Goal: Transaction & Acquisition: Purchase product/service

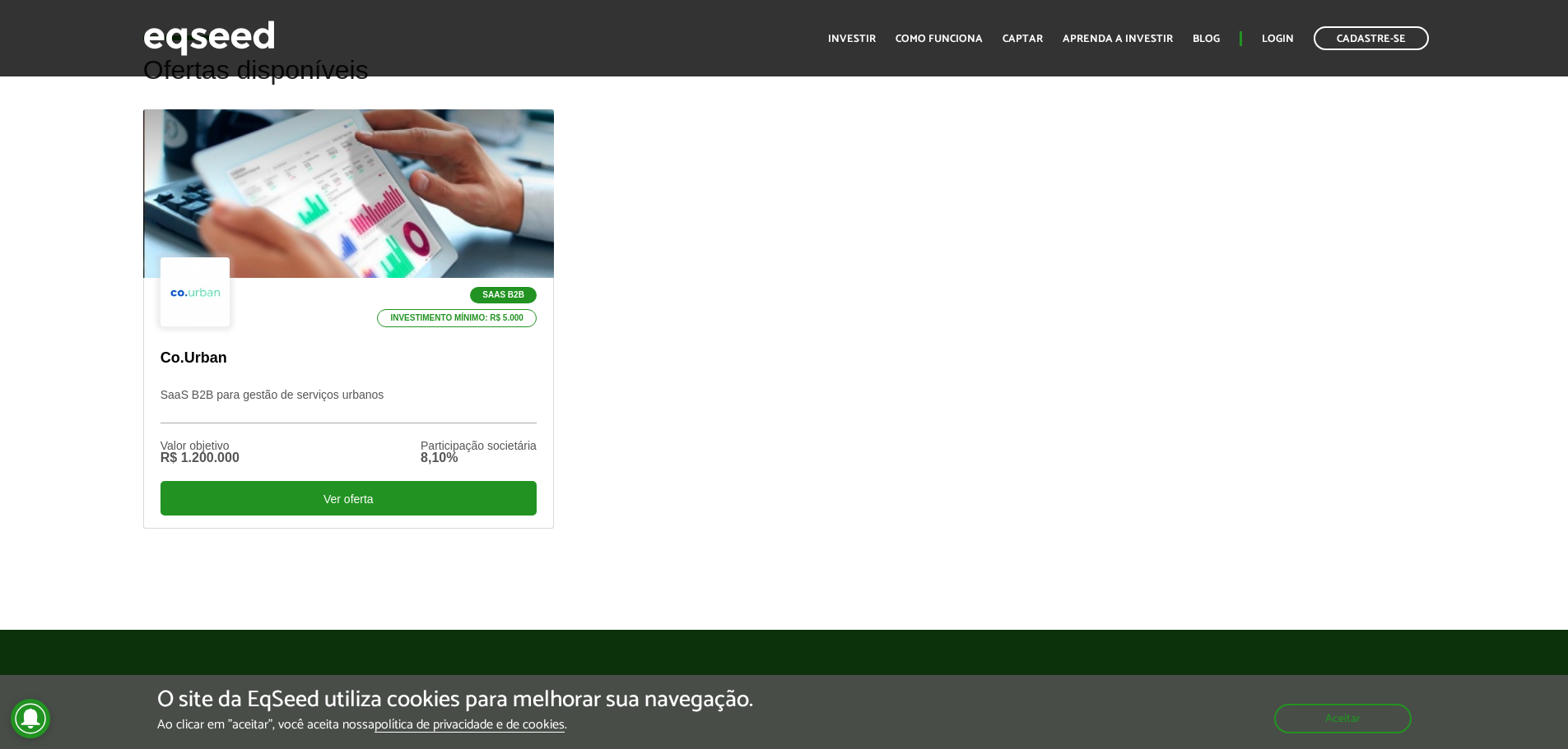
scroll to position [494, 0]
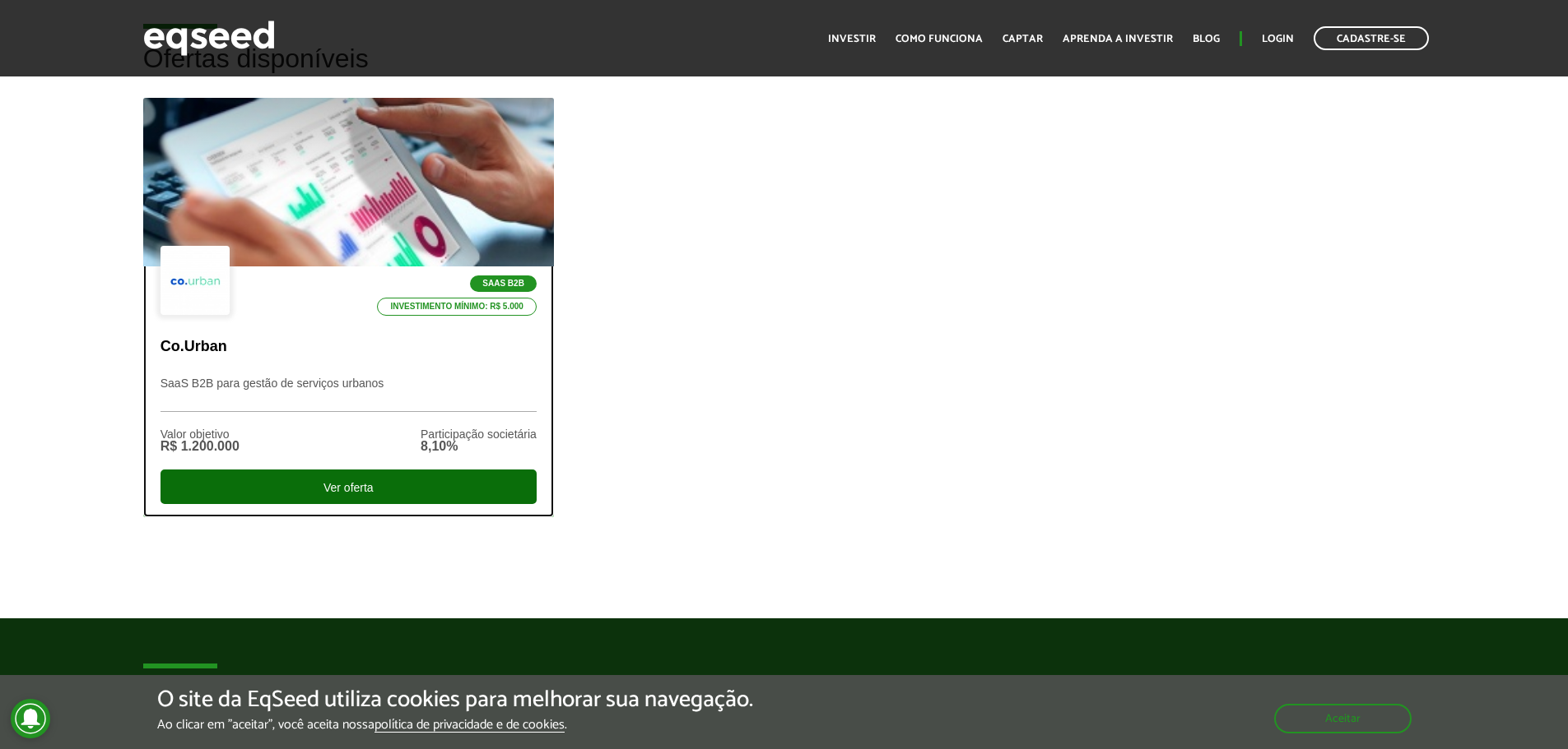
click at [334, 485] on div "Ver oferta" at bounding box center [349, 487] width 376 height 35
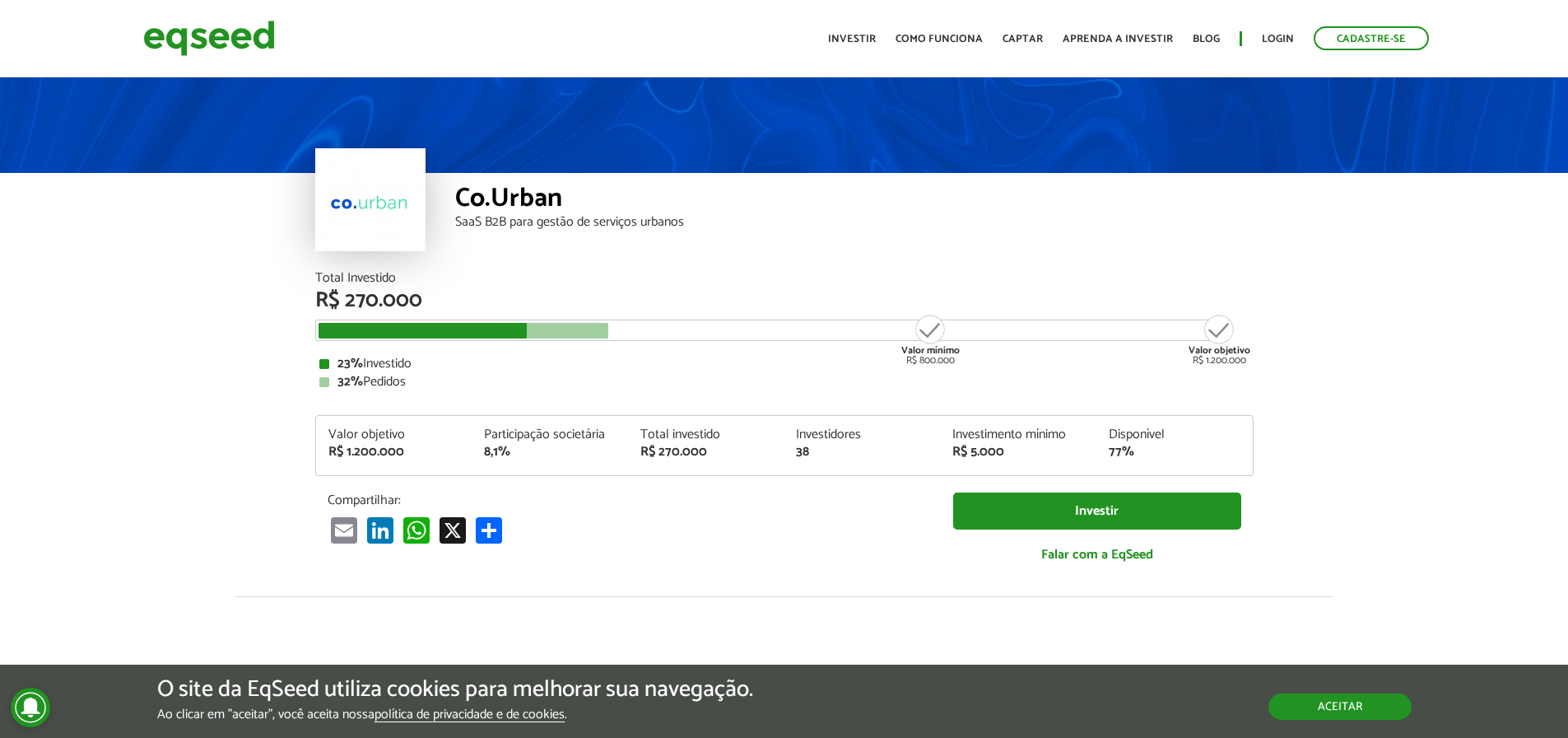
click at [1323, 702] on button "Aceitar" at bounding box center [1340, 706] width 143 height 27
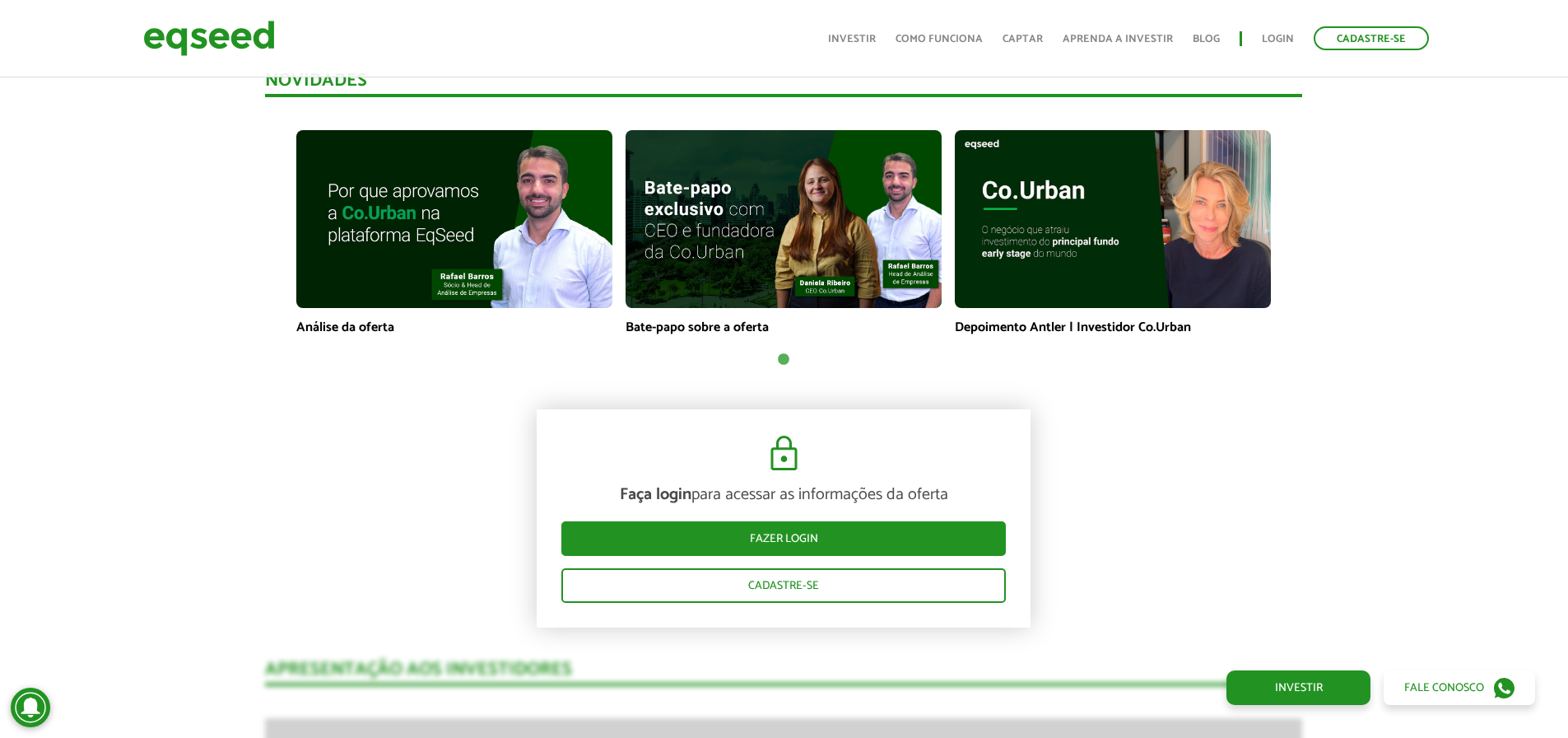
scroll to position [1152, 0]
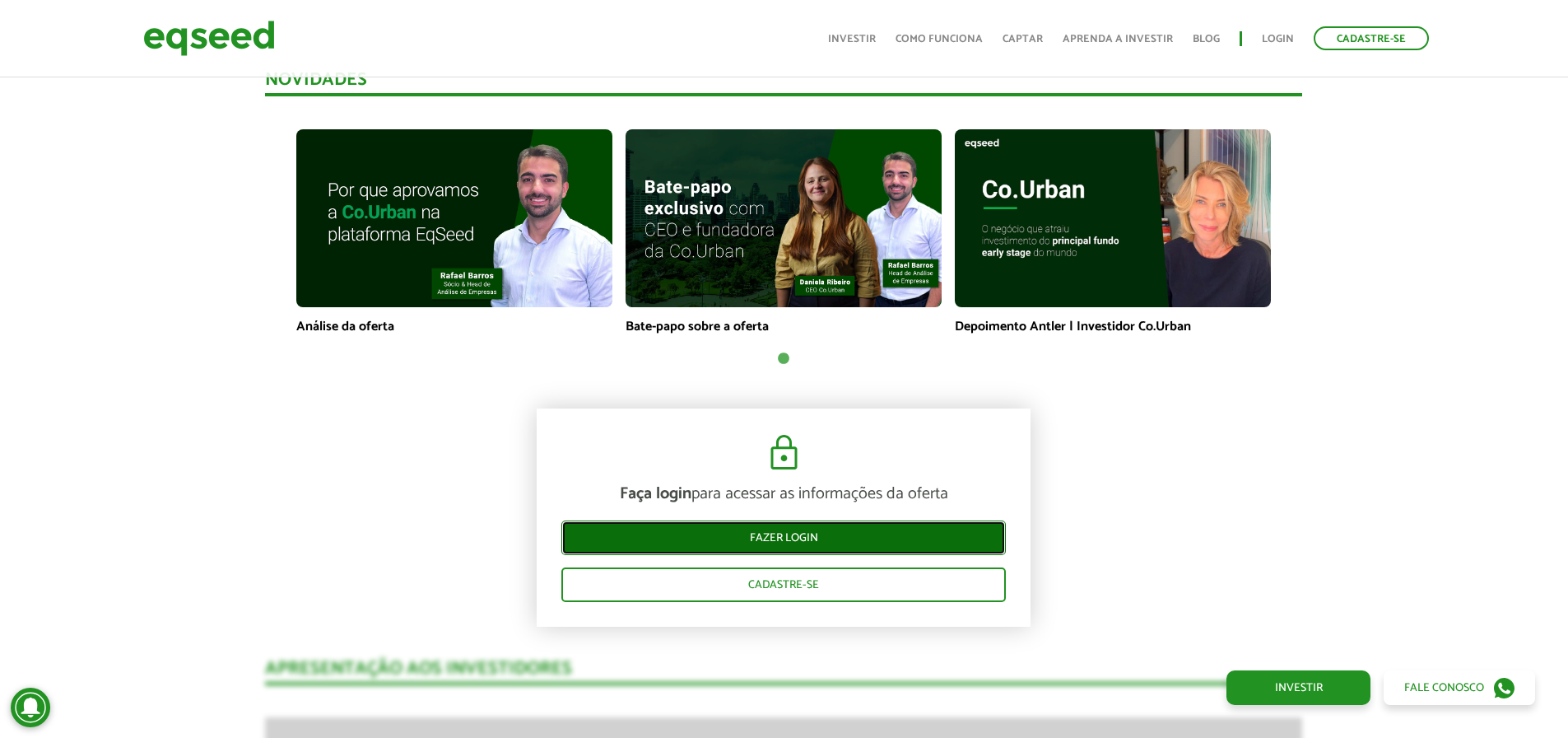
click at [824, 527] on link "Fazer login" at bounding box center [784, 537] width 444 height 35
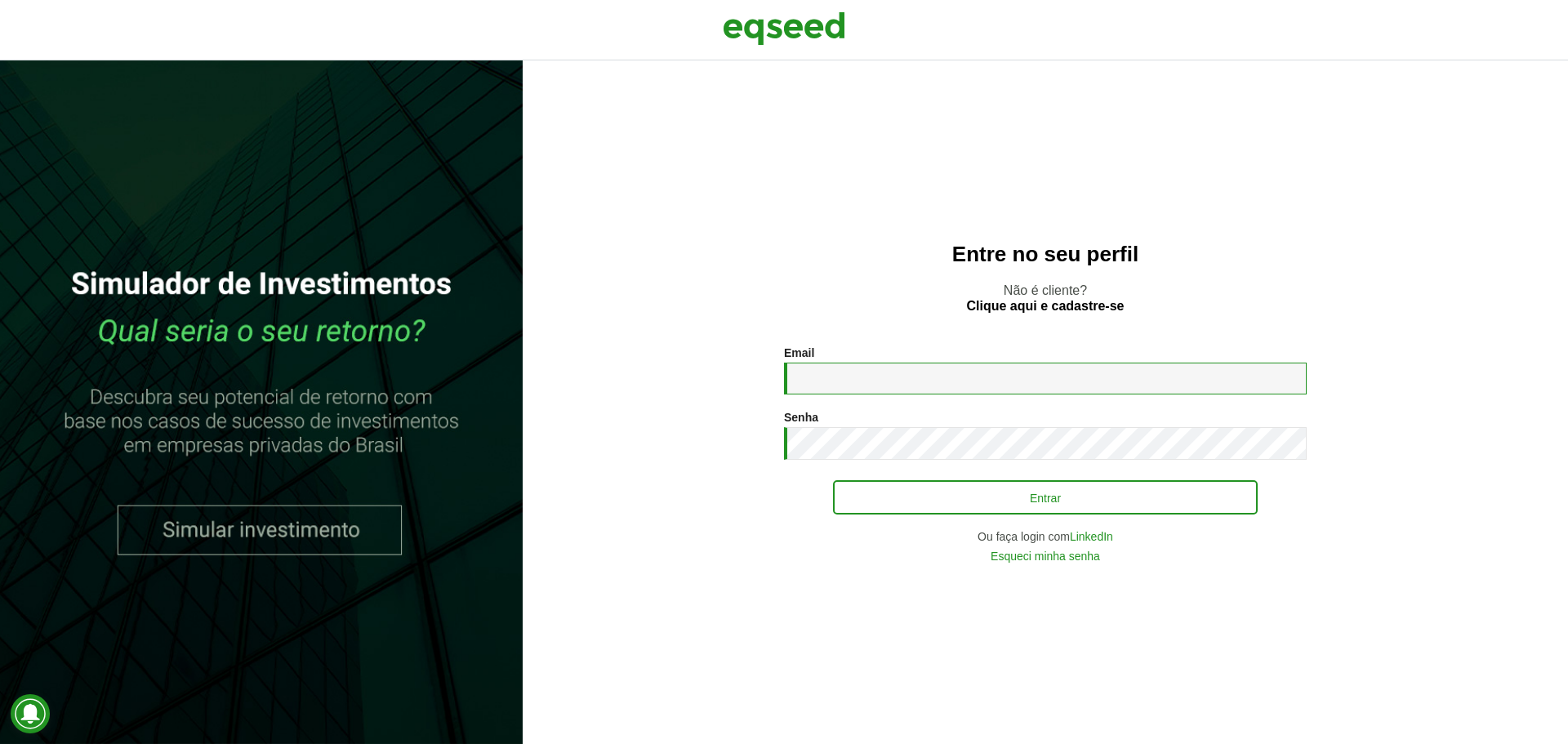
type input "**********"
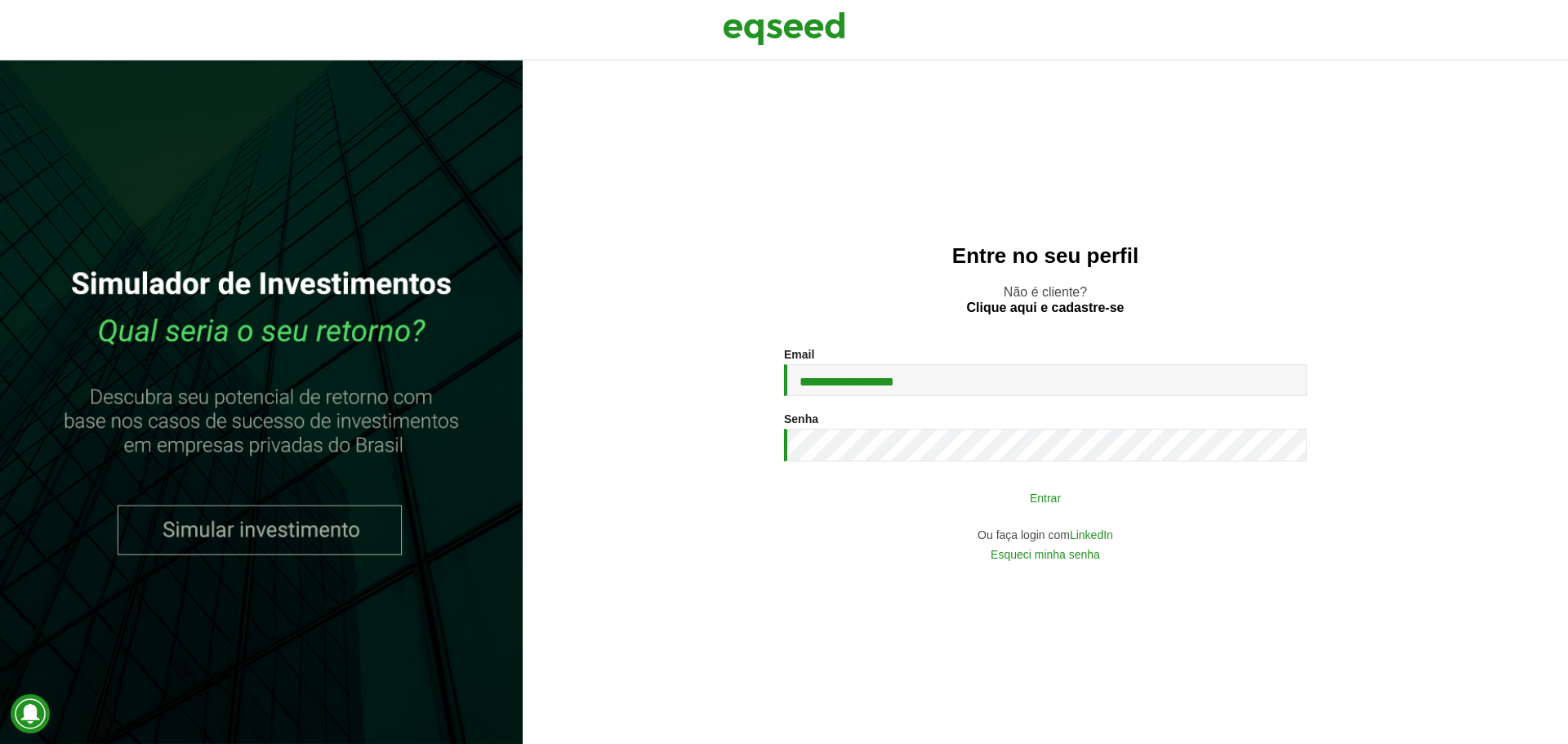
click at [1093, 493] on button "Entrar" at bounding box center [1045, 498] width 425 height 31
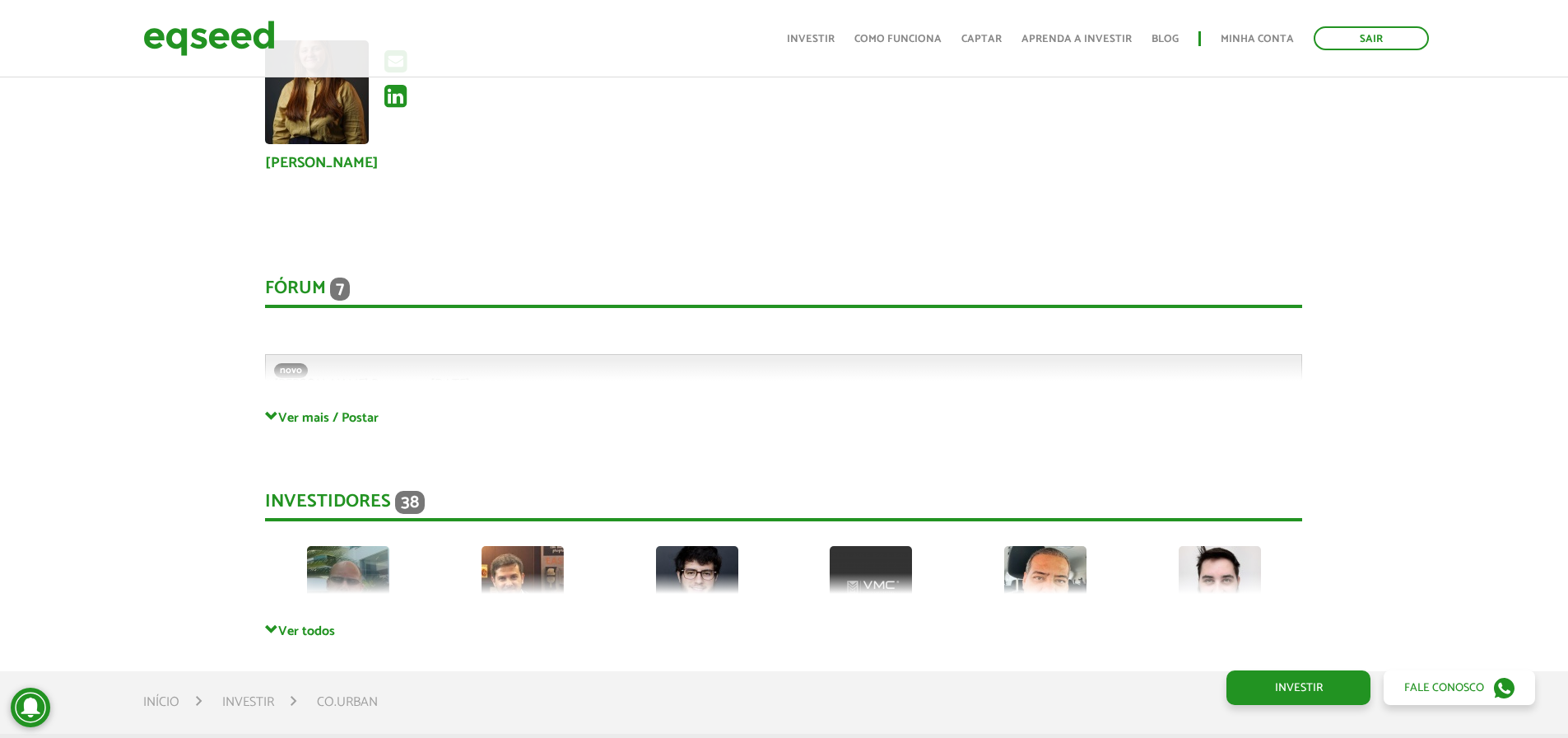
scroll to position [3623, 0]
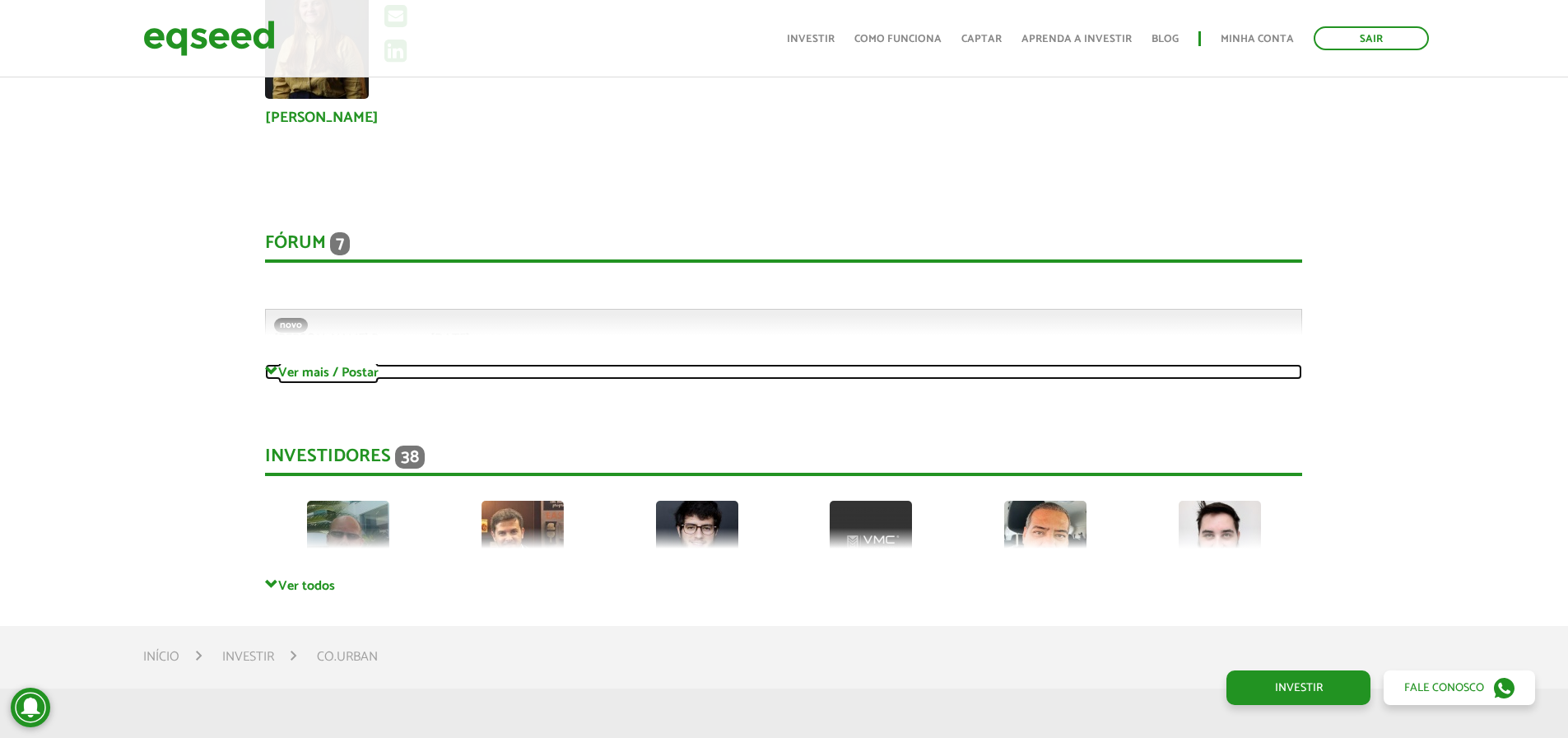
click at [308, 371] on link "Ver mais / Postar" at bounding box center [784, 371] width 1037 height 16
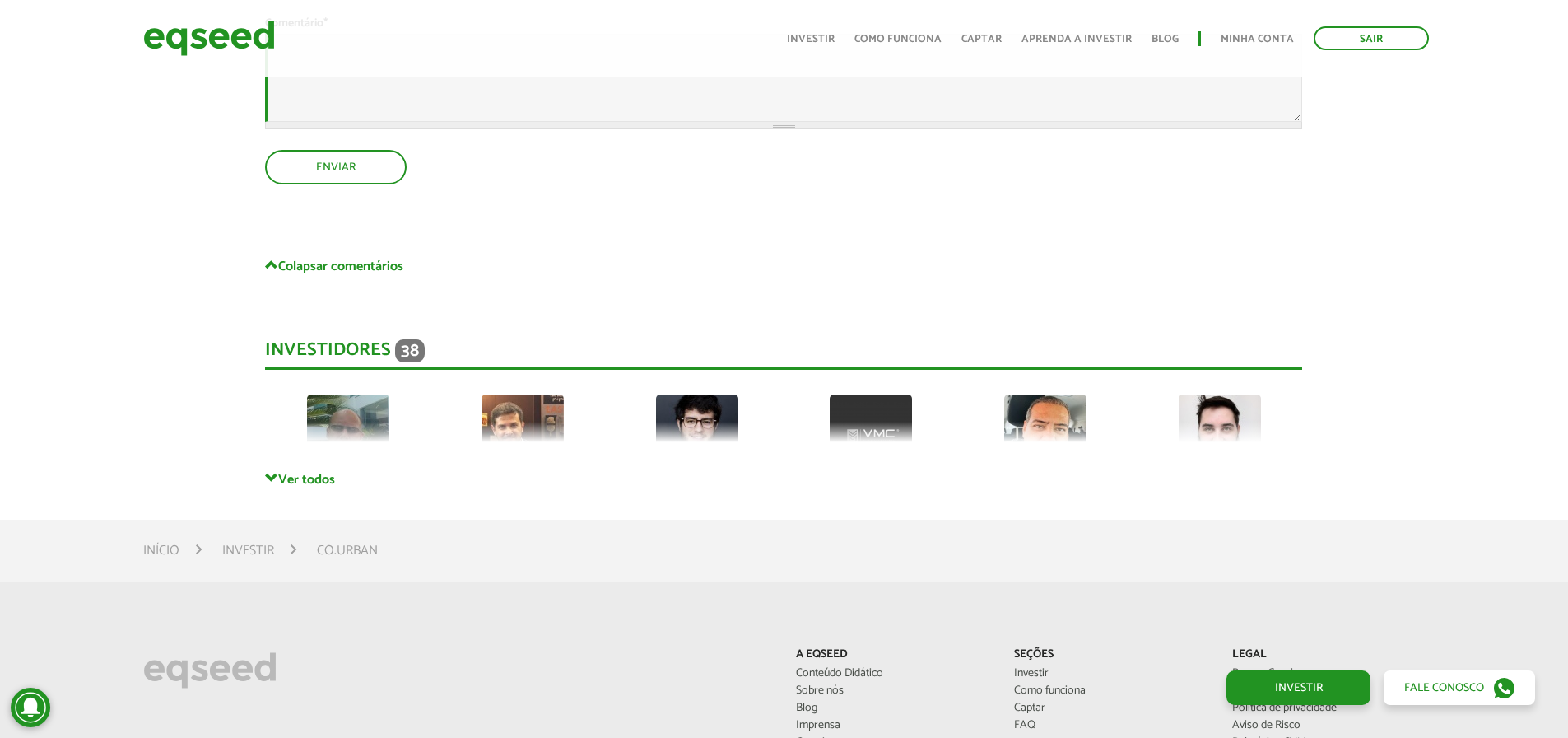
scroll to position [5515, 0]
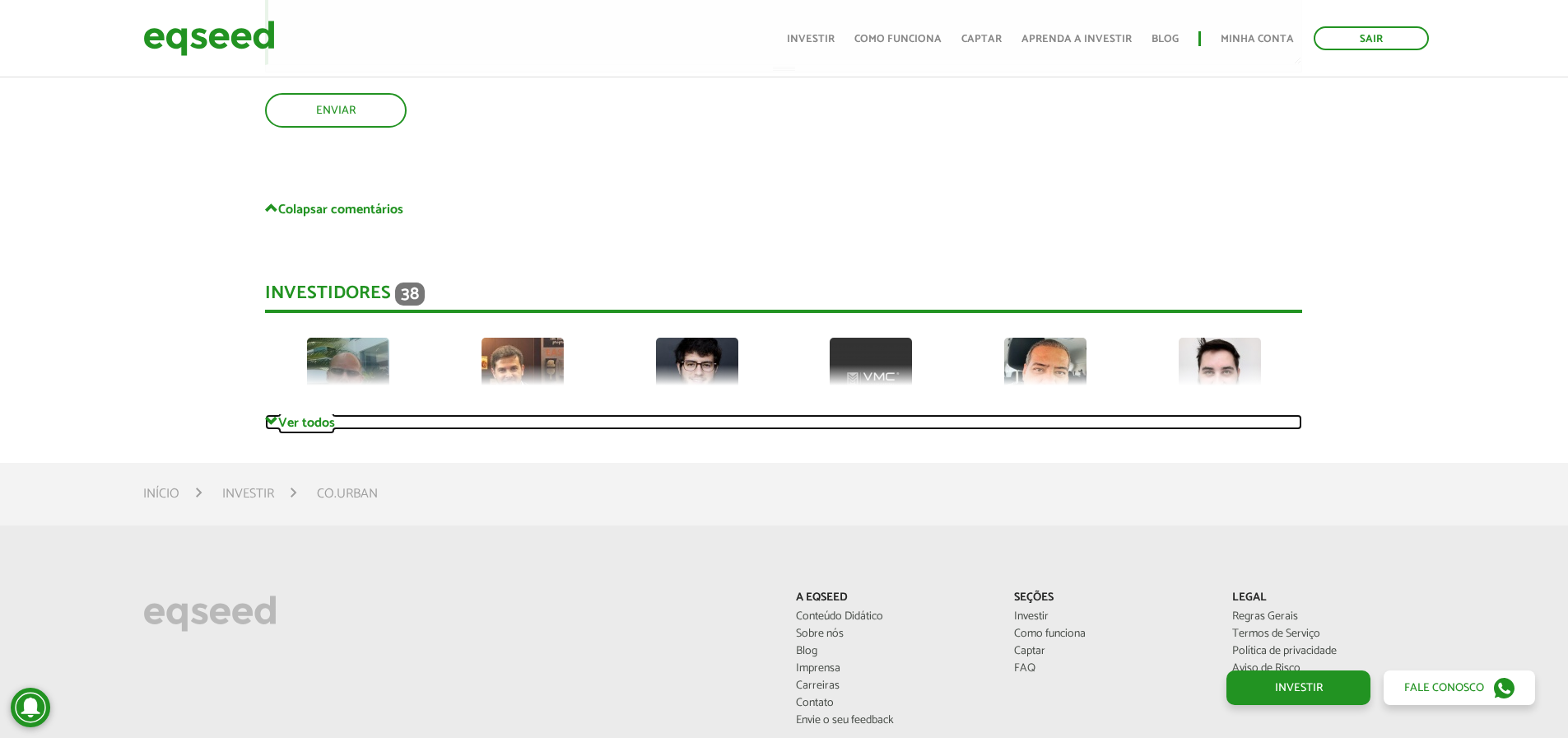
click at [305, 420] on link "Ver todos" at bounding box center [784, 422] width 1037 height 16
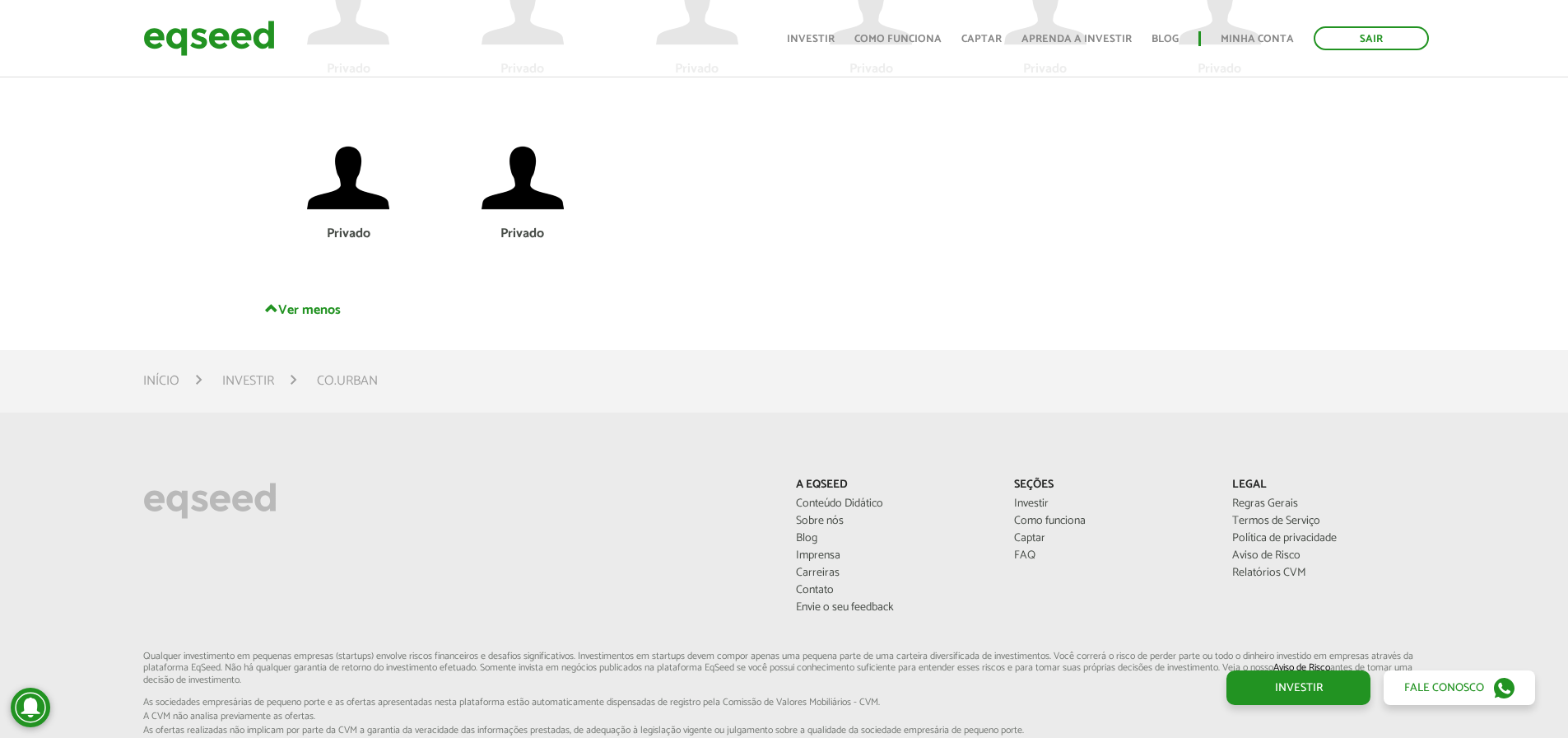
scroll to position [6751, 0]
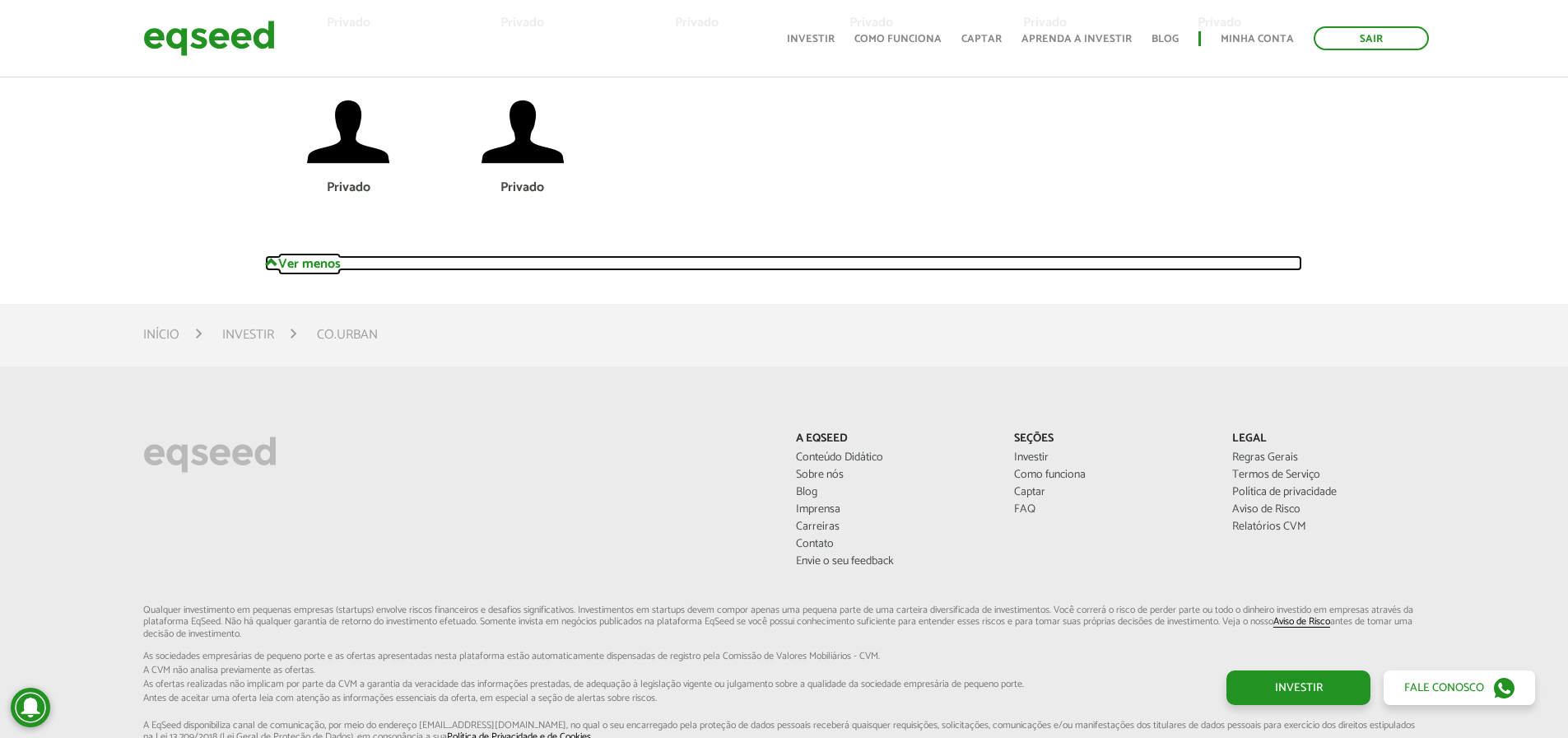
click at [313, 268] on link "Ver menos" at bounding box center [784, 263] width 1037 height 16
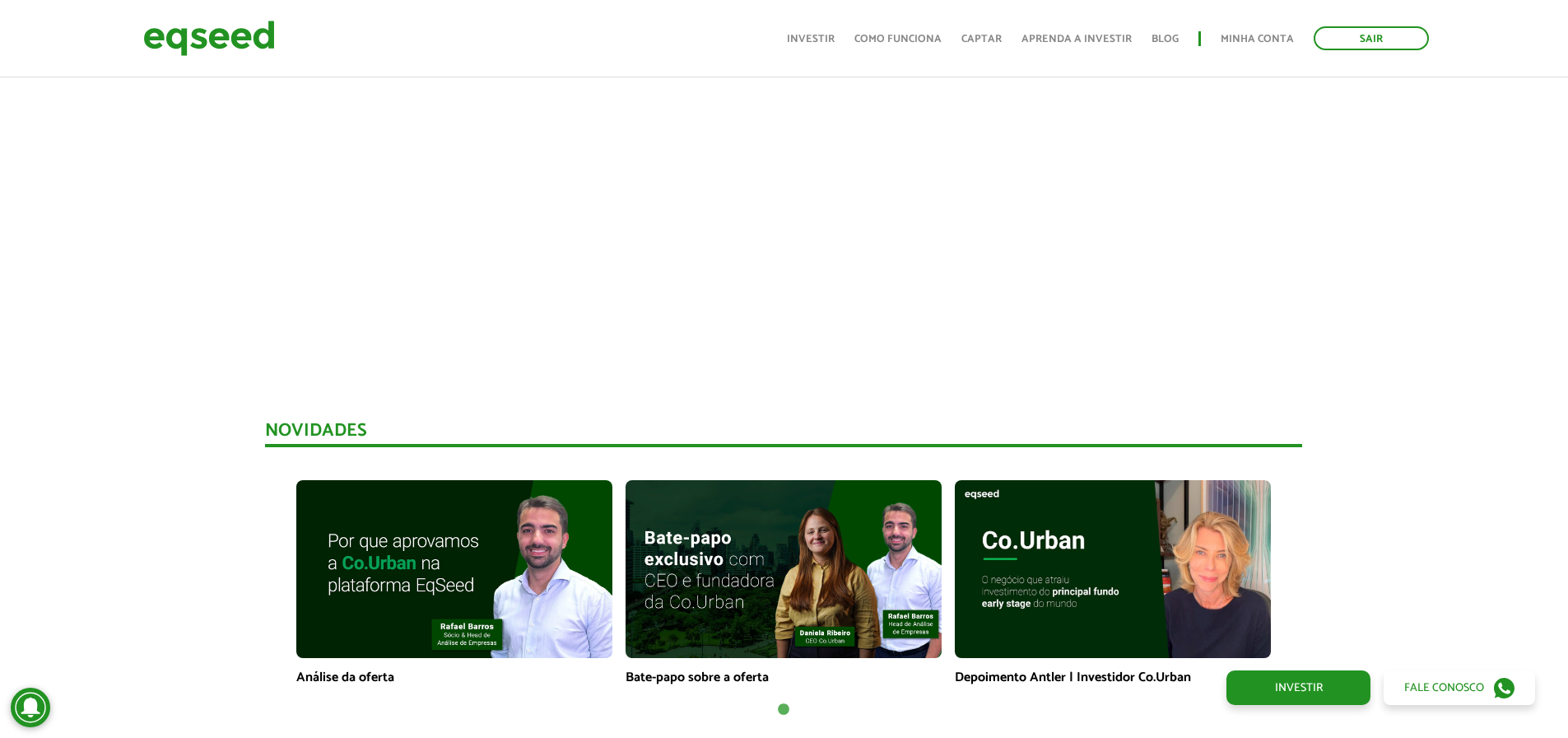
scroll to position [776, 0]
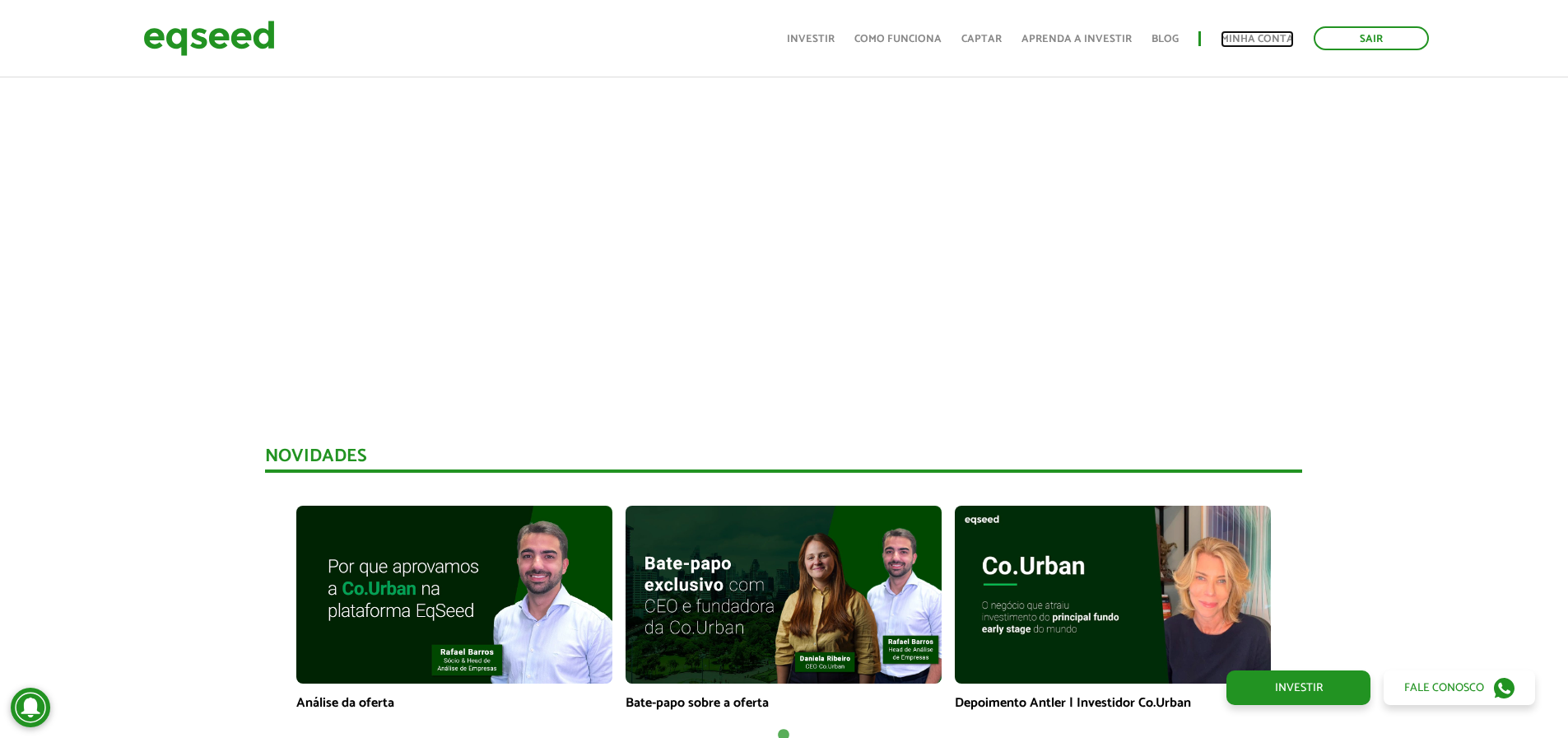
click at [1251, 42] on link "Minha conta" at bounding box center [1257, 39] width 73 height 11
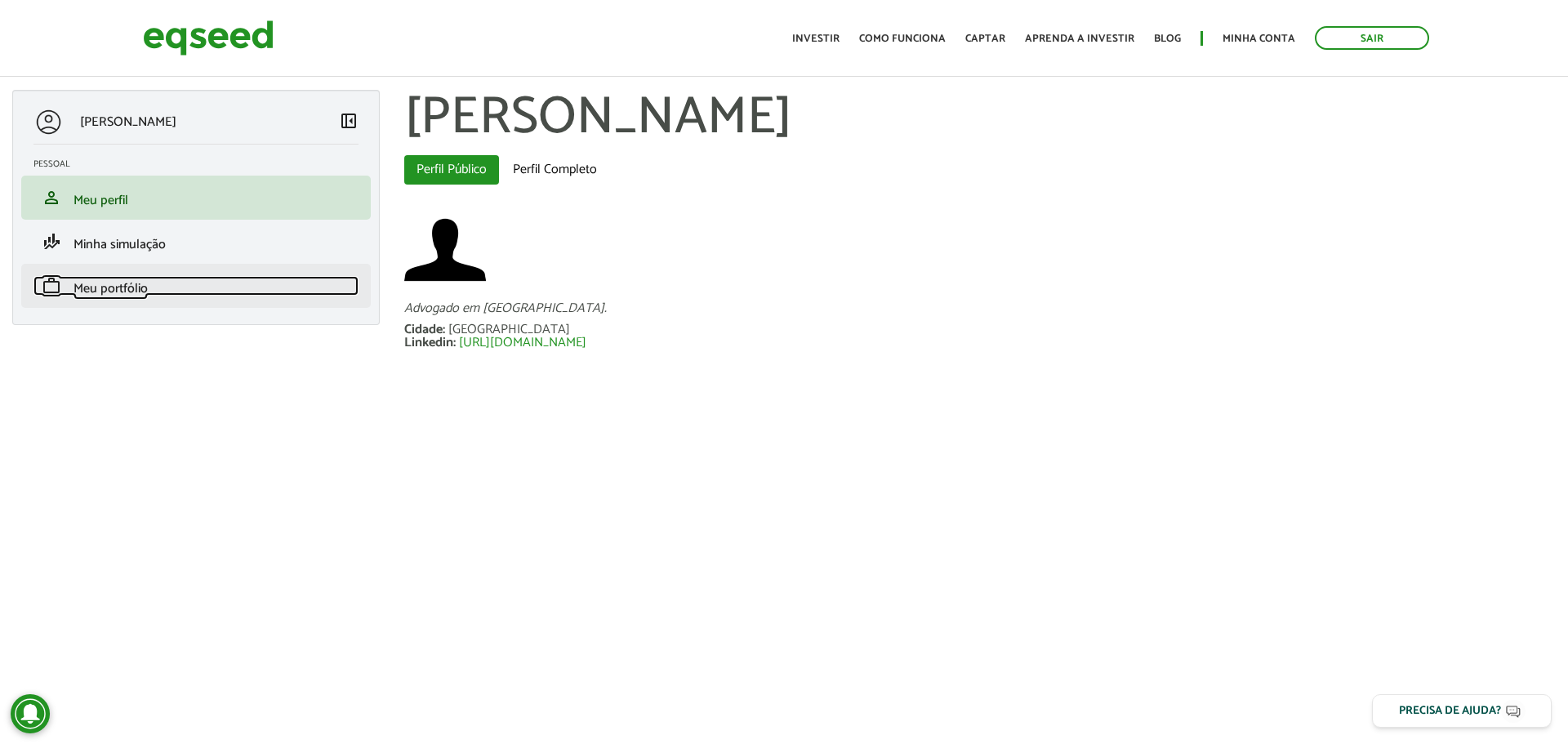
click at [144, 286] on span "Meu portfólio" at bounding box center [111, 288] width 74 height 22
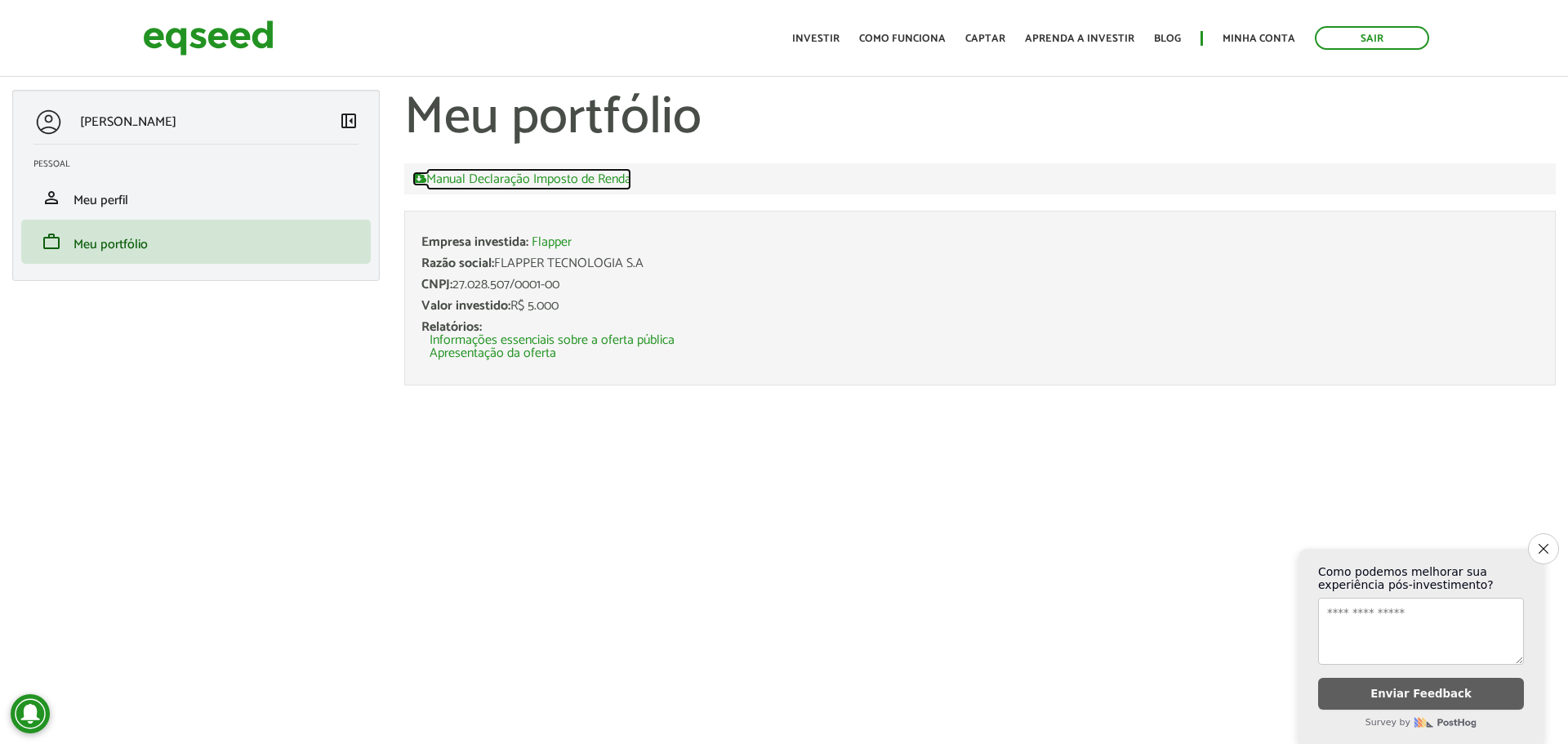
click at [494, 177] on link "Manual Declaração Imposto de Renda" at bounding box center [522, 179] width 219 height 15
click at [542, 240] on link "Flapper" at bounding box center [551, 243] width 40 height 13
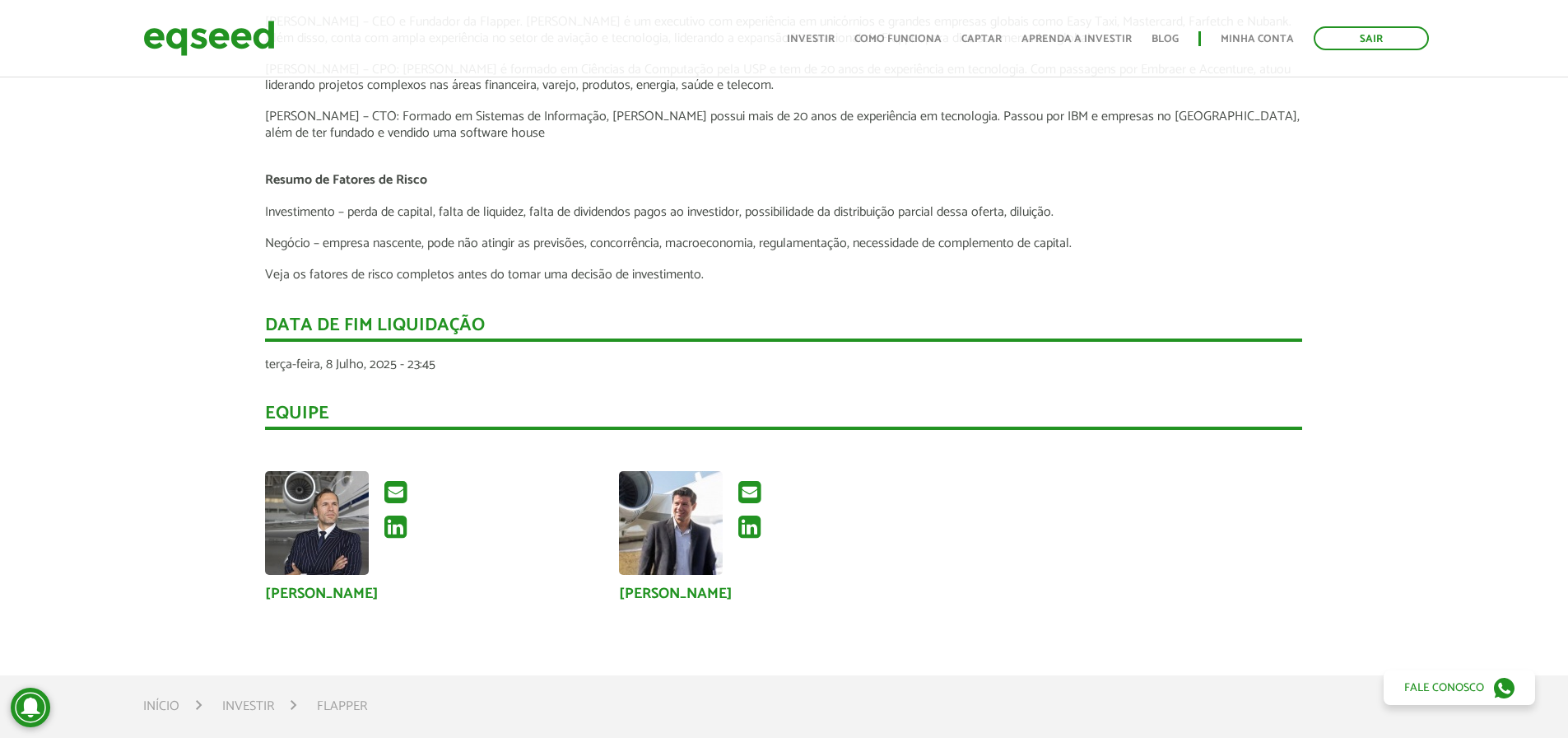
scroll to position [2305, 0]
